Goal: Navigation & Orientation: Find specific page/section

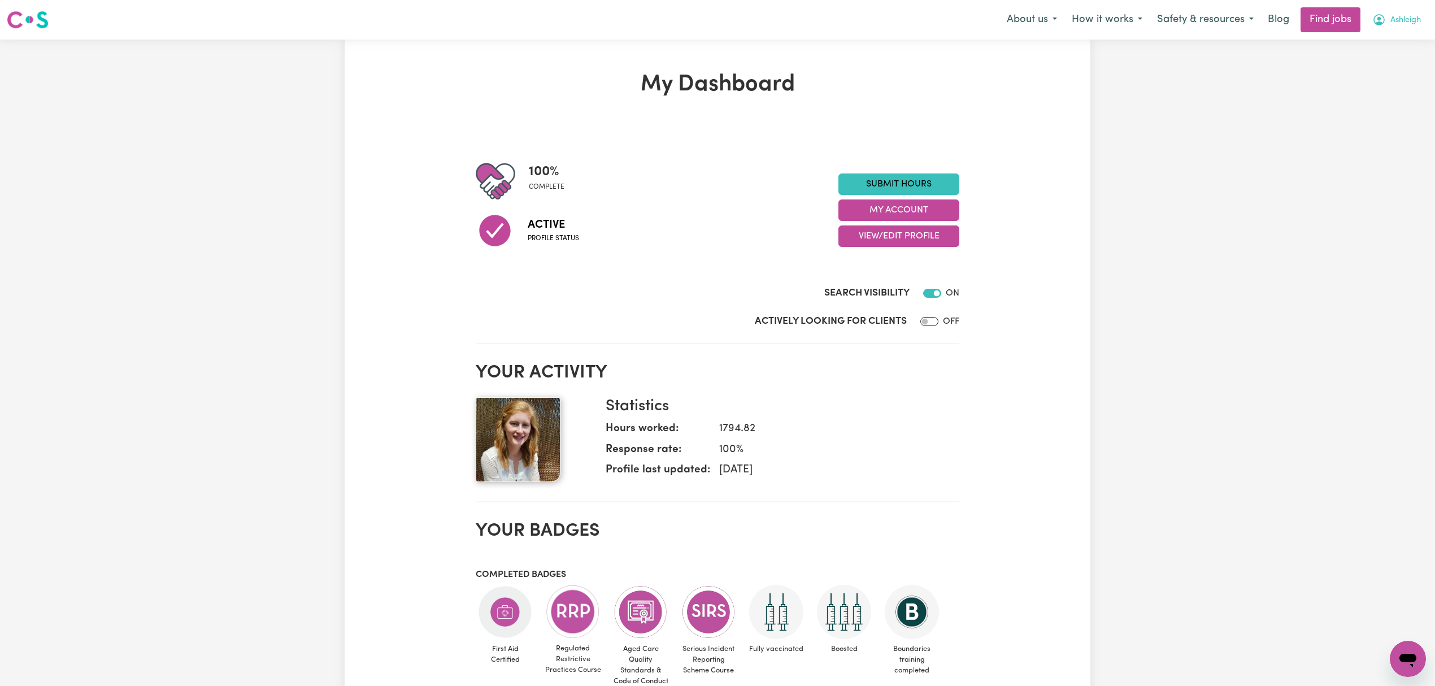
click at [1399, 23] on span "Ashleigh" at bounding box center [1405, 20] width 31 height 12
click at [1378, 80] on link "Logout" at bounding box center [1382, 86] width 89 height 21
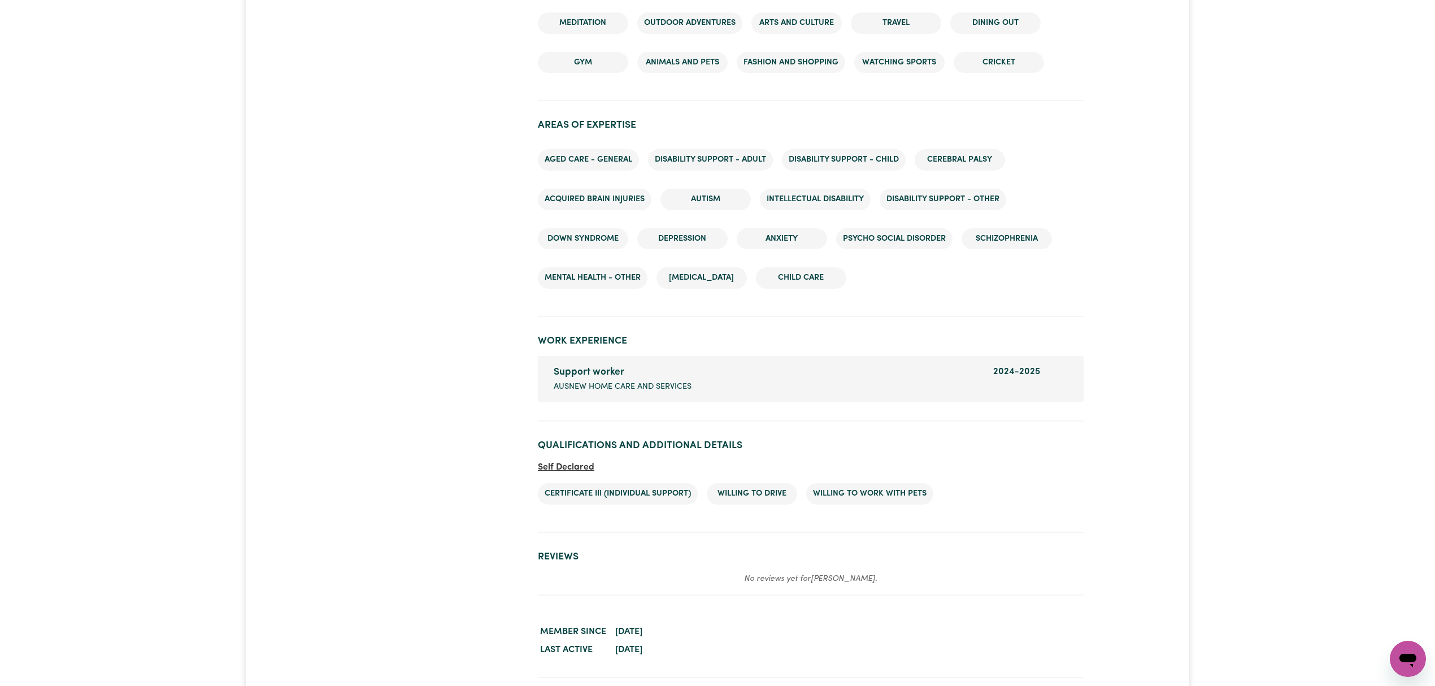
scroll to position [879, 0]
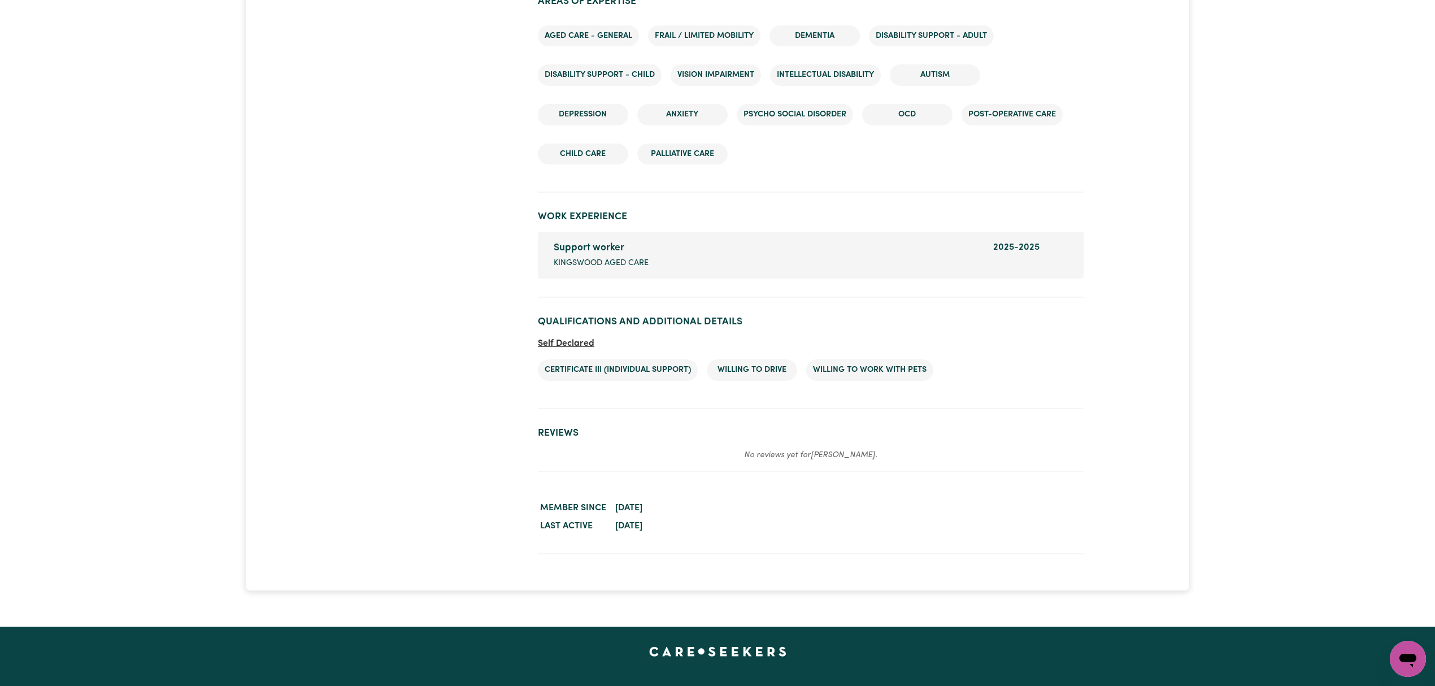
scroll to position [1533, 0]
